Goal: Find specific page/section: Find specific page/section

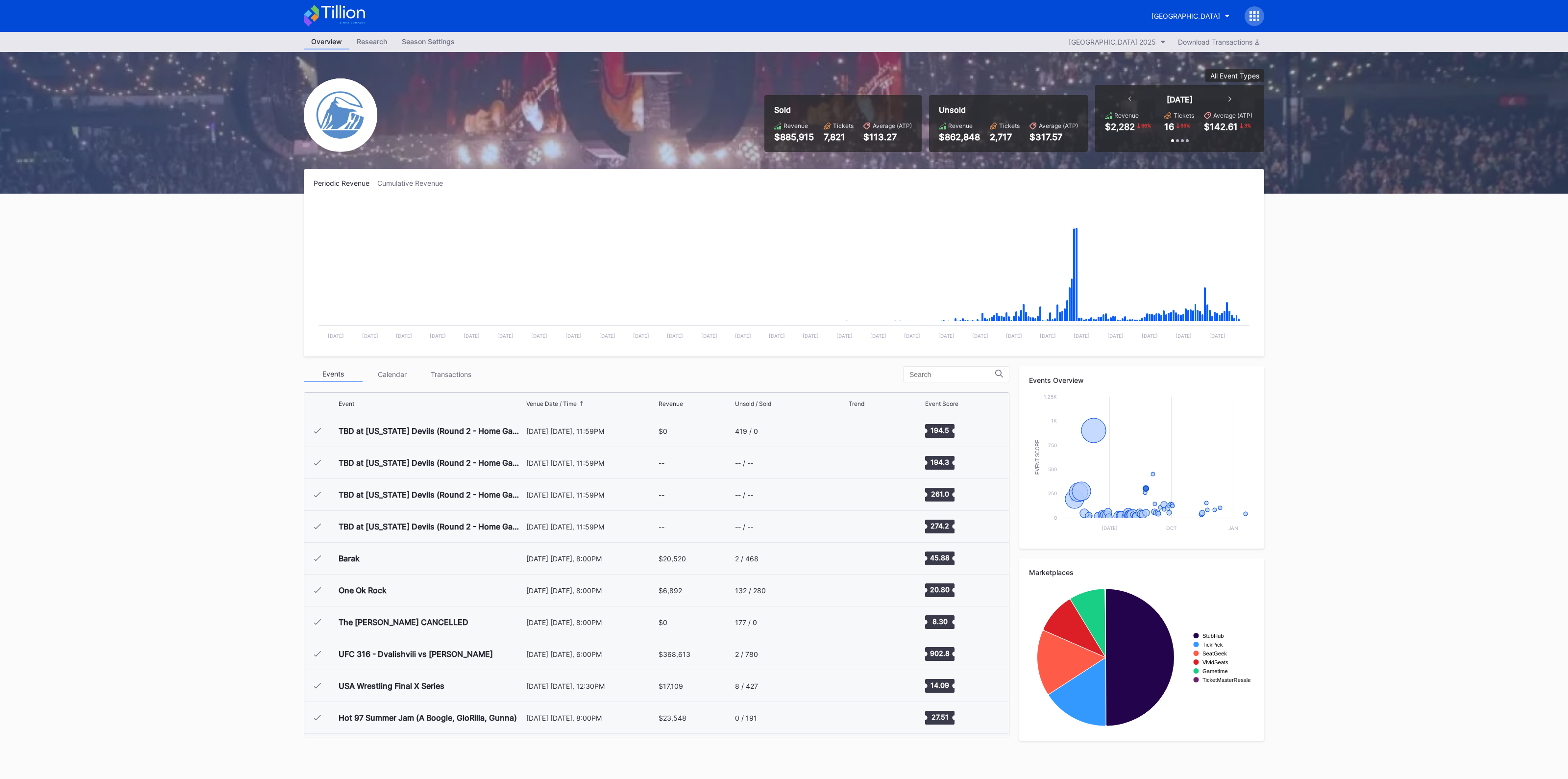
scroll to position [956, 0]
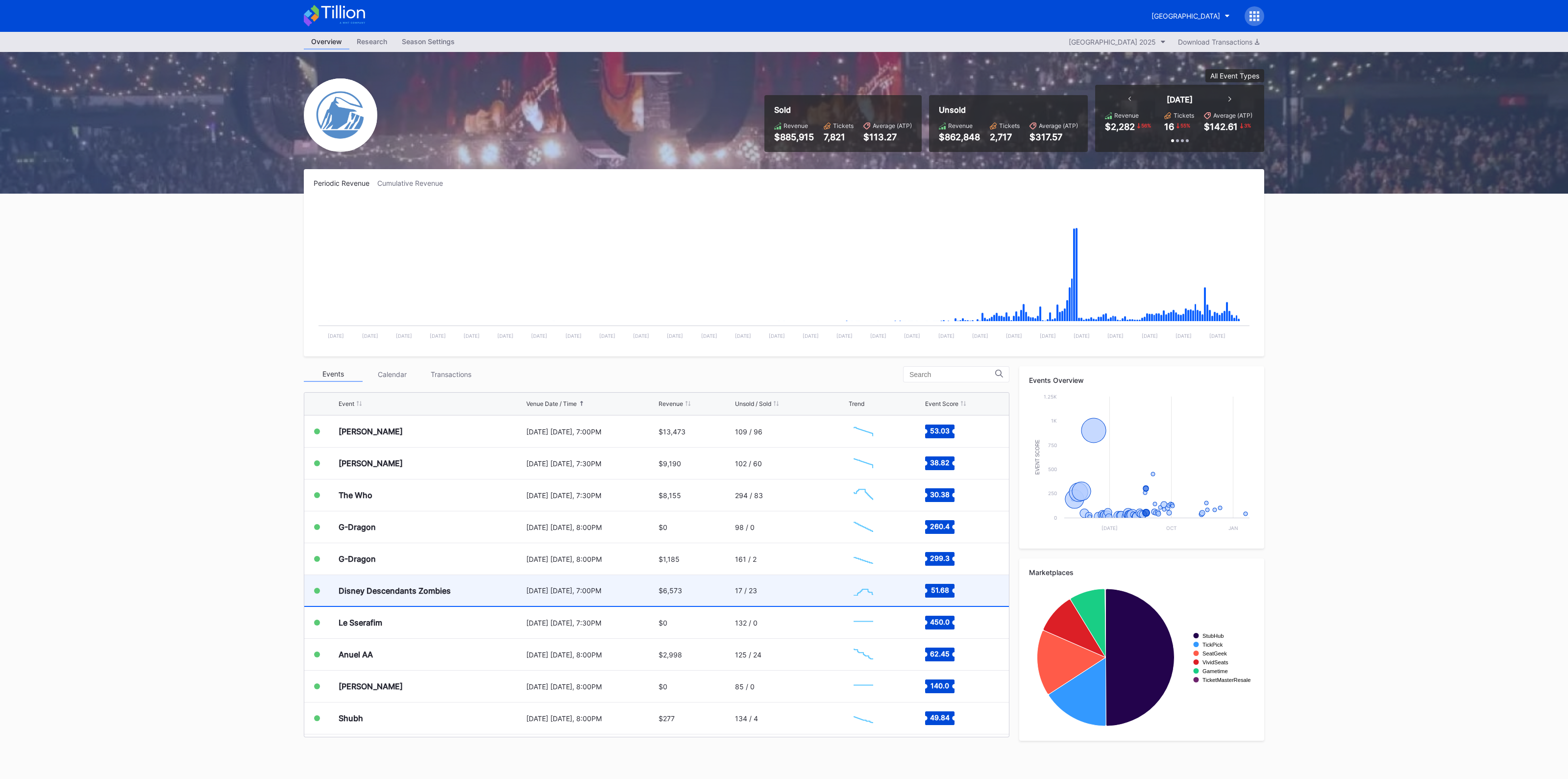
click at [485, 588] on div "Disney Descendants Zombies" at bounding box center [431, 590] width 185 height 31
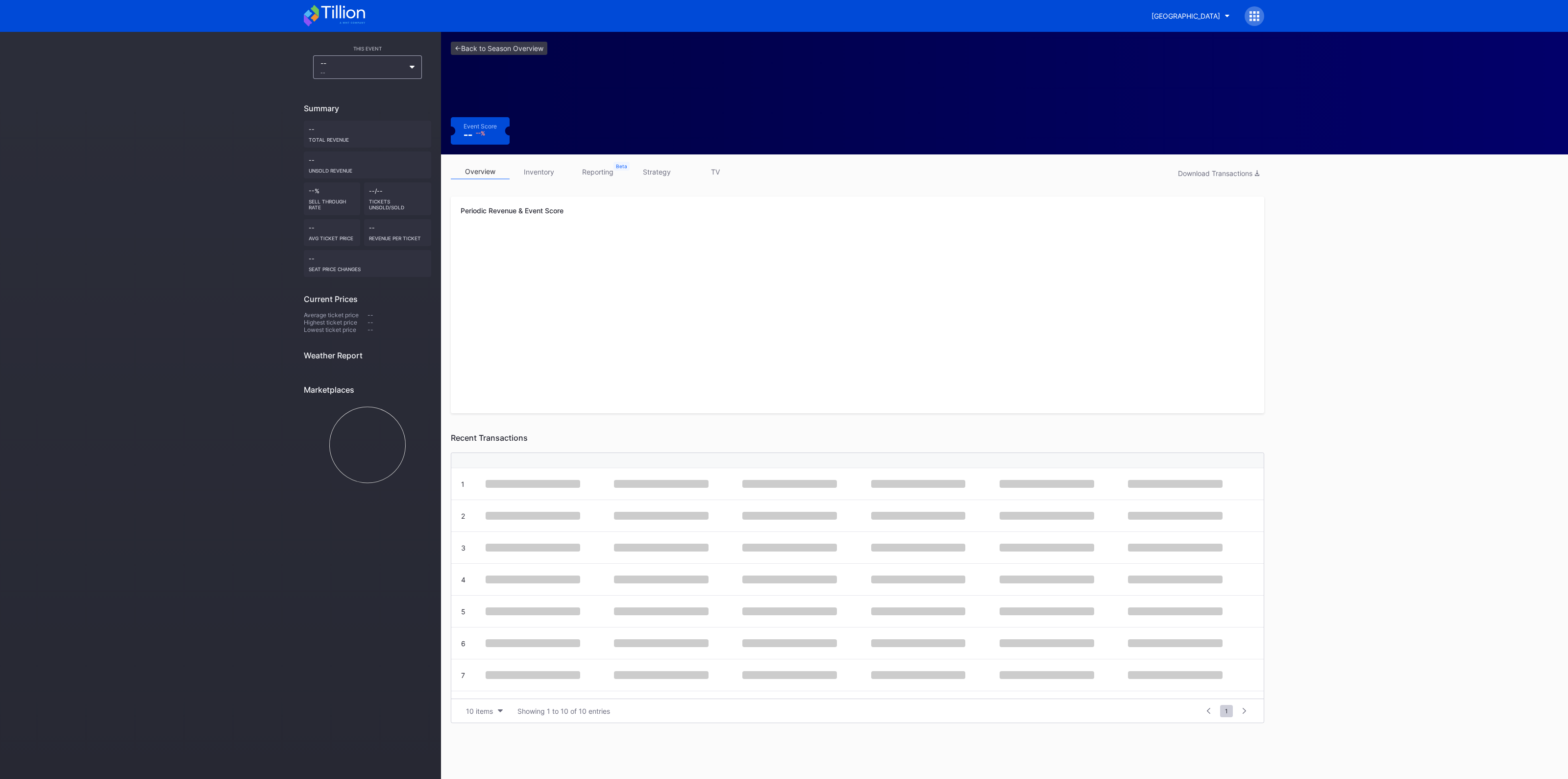
click at [552, 178] on link "inventory" at bounding box center [539, 172] width 59 height 15
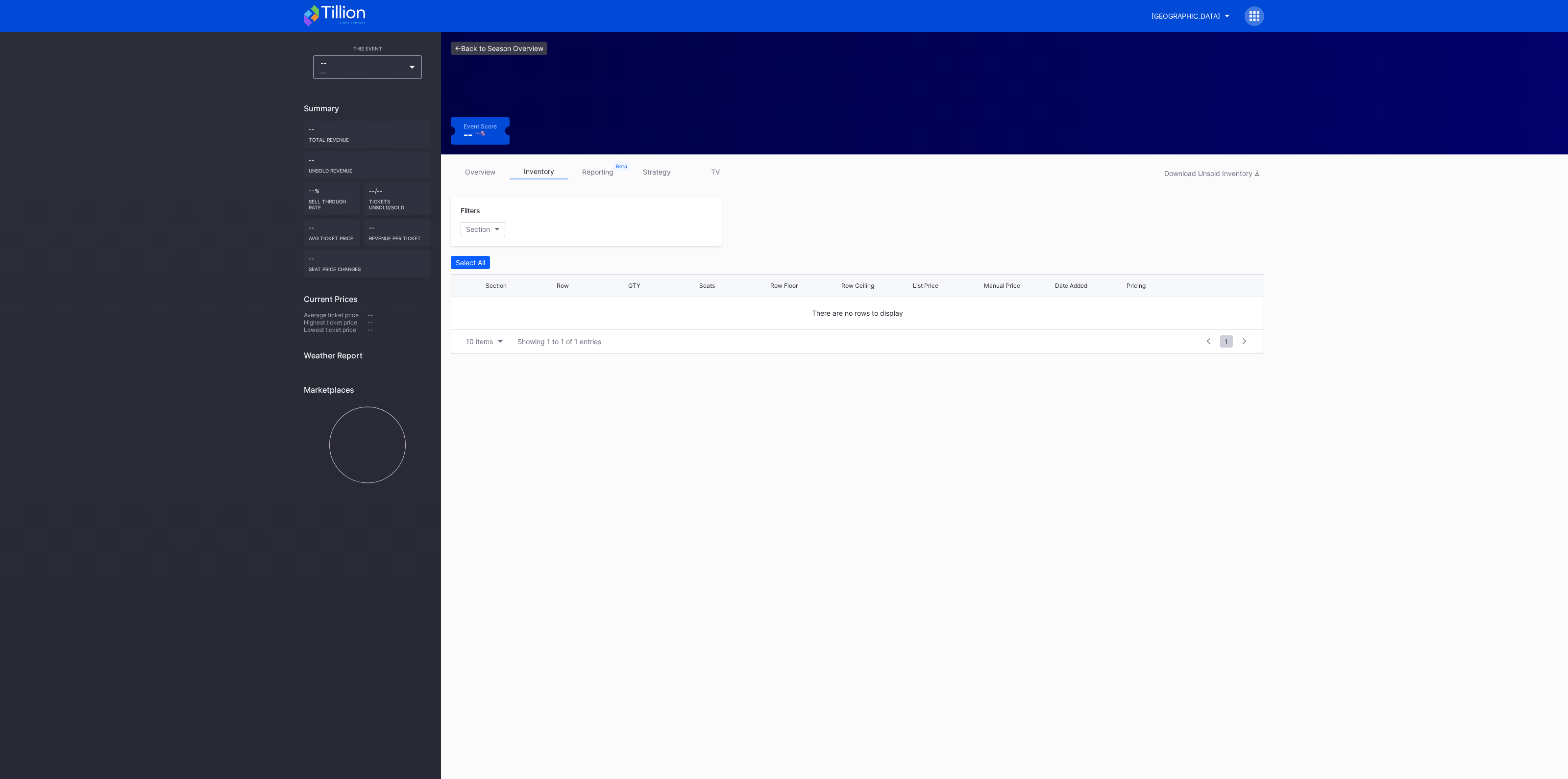
click at [474, 50] on link "<- Back to Season Overview" at bounding box center [499, 48] width 97 height 13
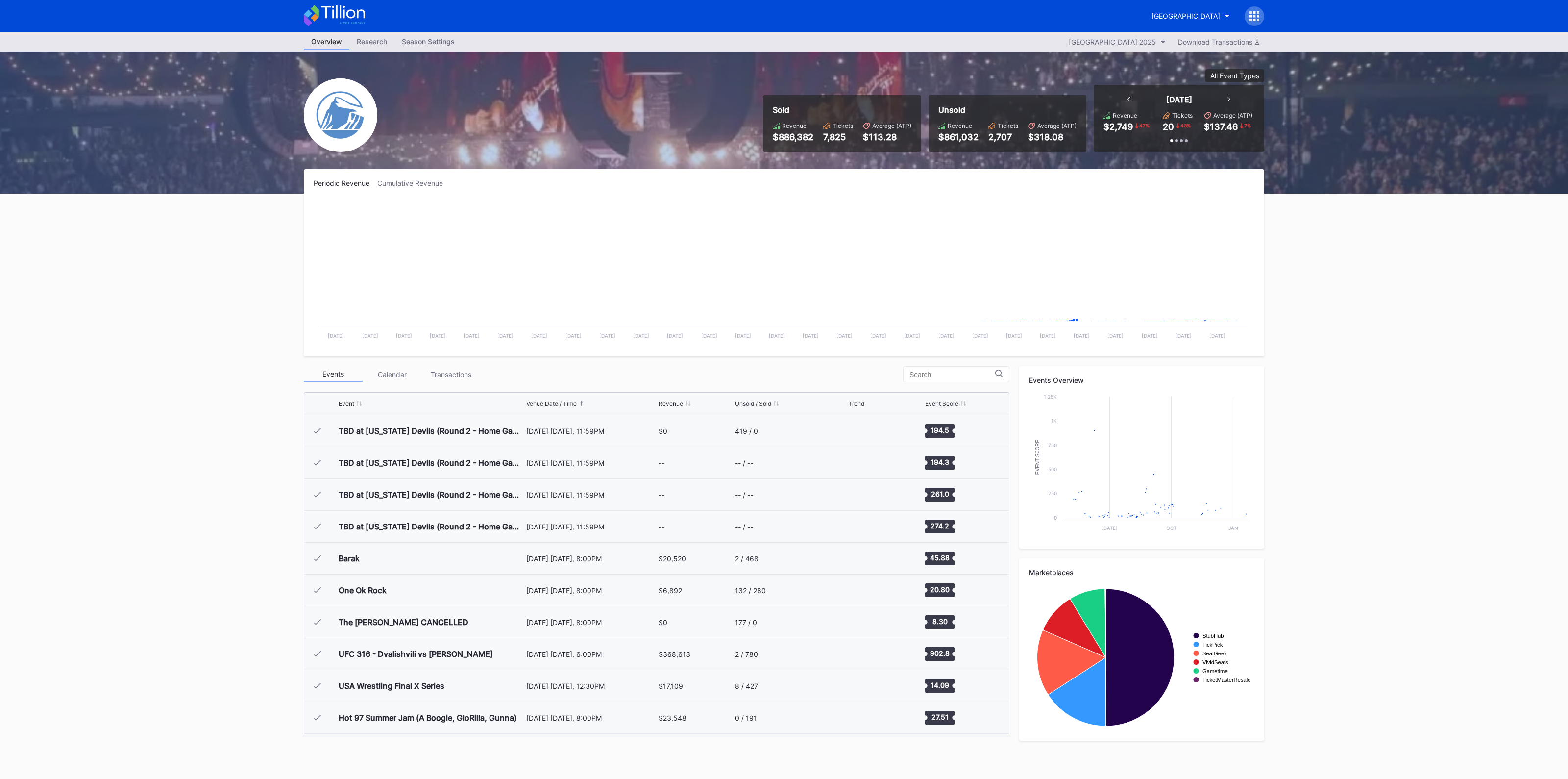
scroll to position [956, 0]
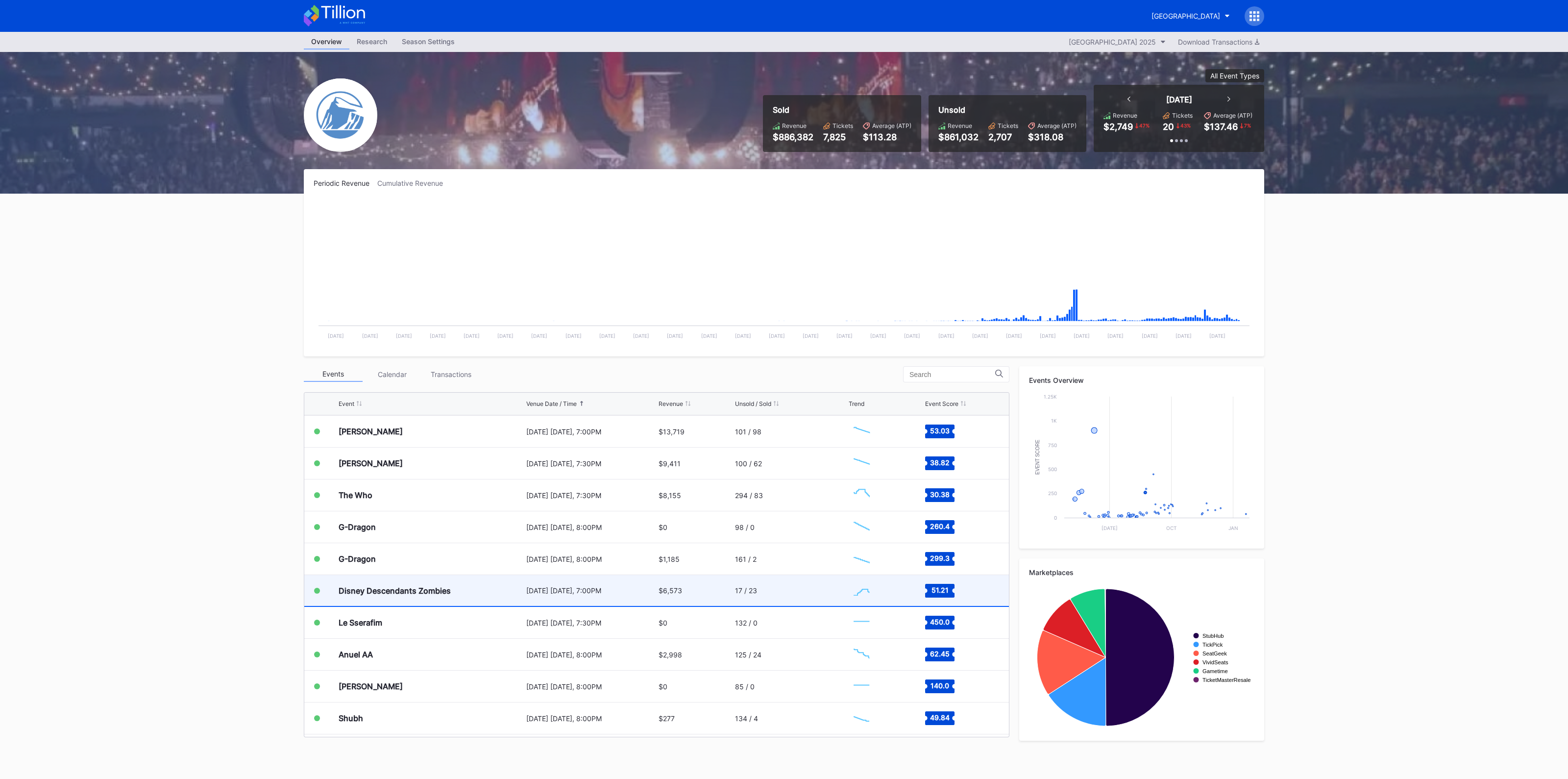
click at [477, 588] on div "Disney Descendants Zombies" at bounding box center [431, 590] width 185 height 31
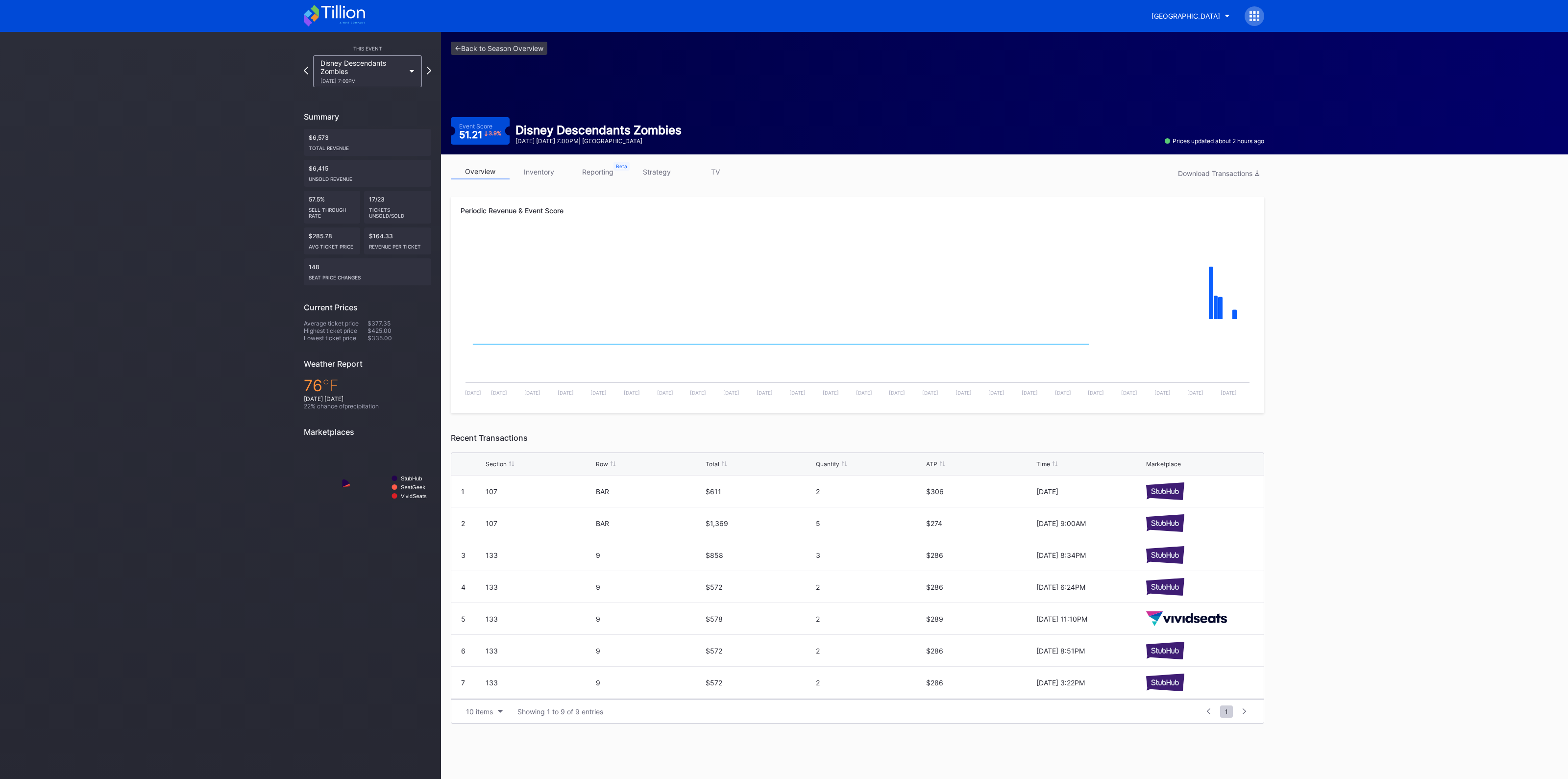
click at [540, 170] on link "inventory" at bounding box center [539, 172] width 59 height 15
